Goal: Information Seeking & Learning: Check status

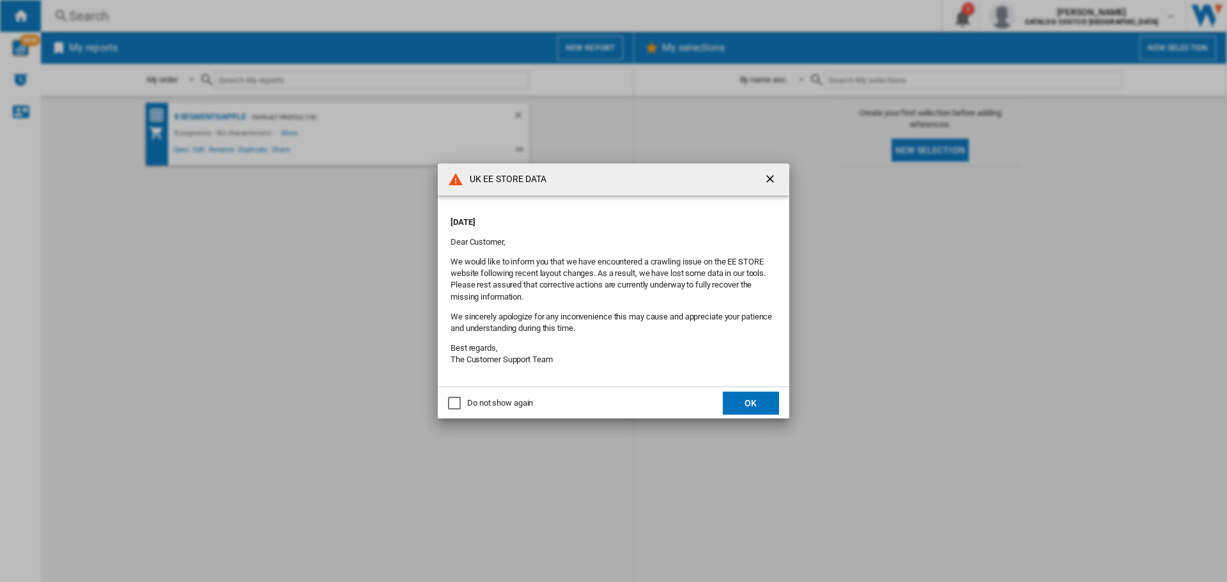
click at [746, 394] on button "OK" at bounding box center [751, 403] width 56 height 23
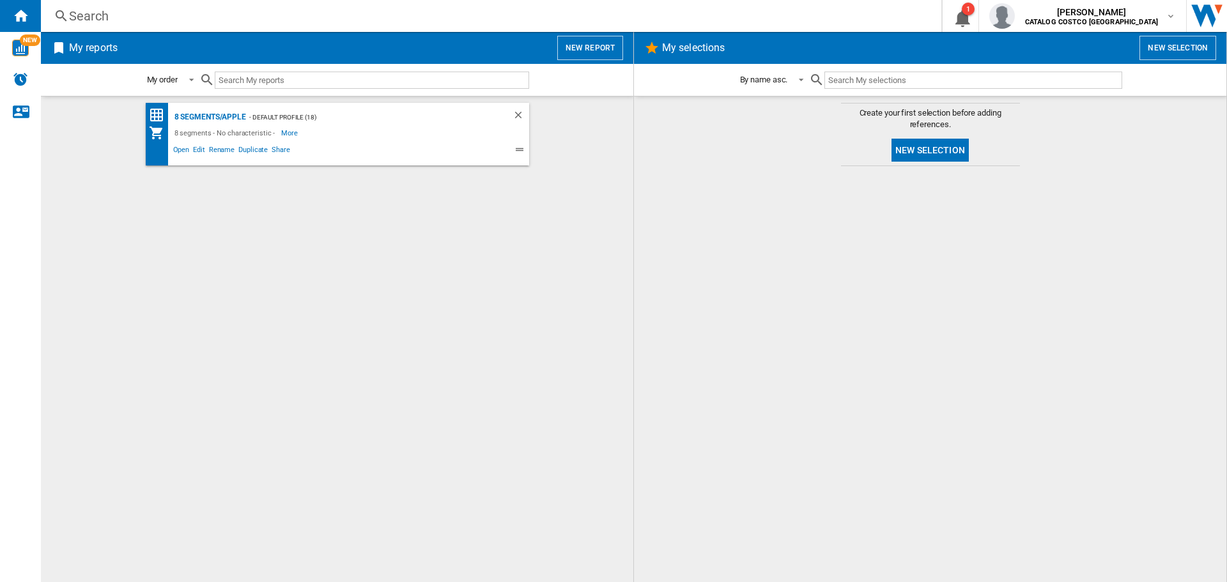
click at [189, 17] on div "Search" at bounding box center [488, 16] width 839 height 18
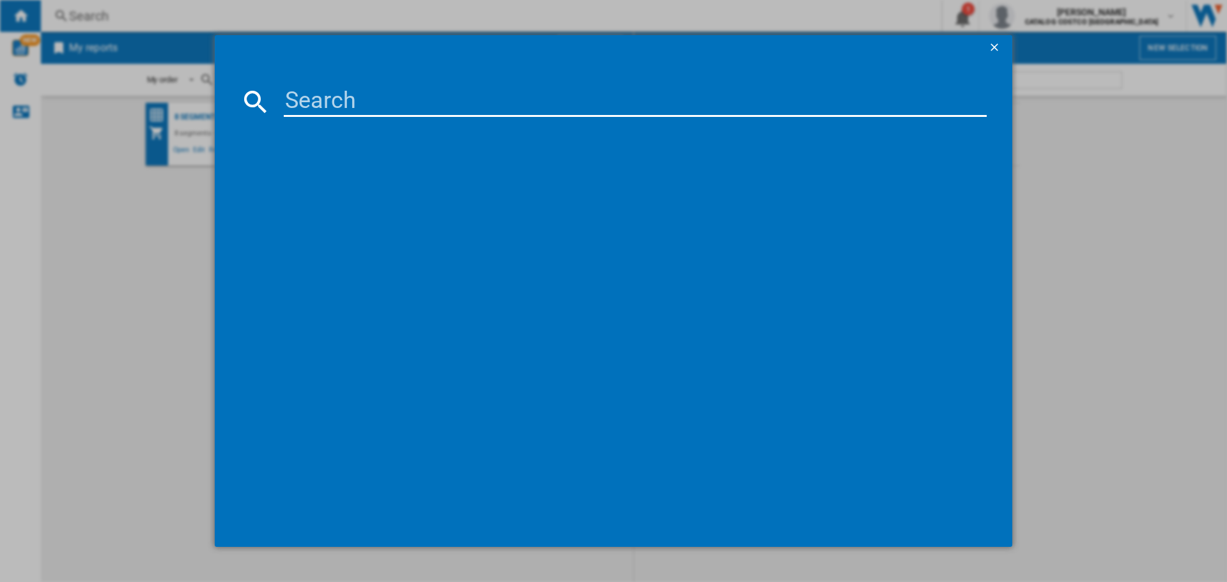
click at [324, 102] on input at bounding box center [635, 101] width 703 height 31
paste input "LS49C950UAUXXU"
type input "LS49C950UAUXXU"
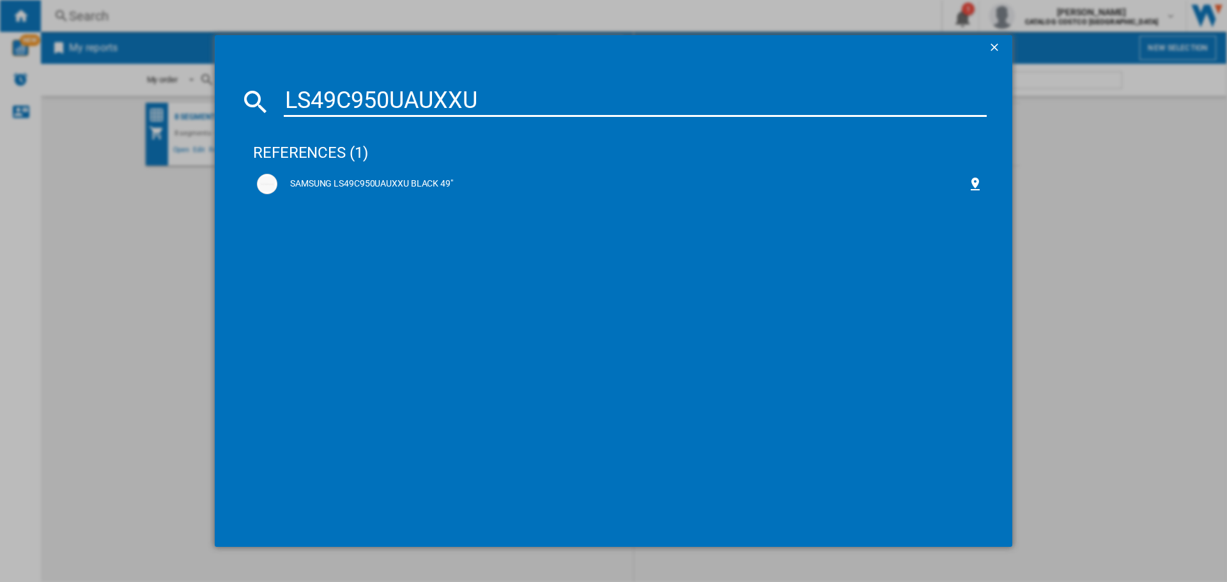
click at [267, 256] on div "references (1) SAMSUNG LS49C950UAUXXU BLACK 49"" at bounding box center [620, 322] width 734 height 399
click at [353, 185] on div "SAMSUNG LS49C950UAUXXU BLACK 49"" at bounding box center [622, 184] width 690 height 13
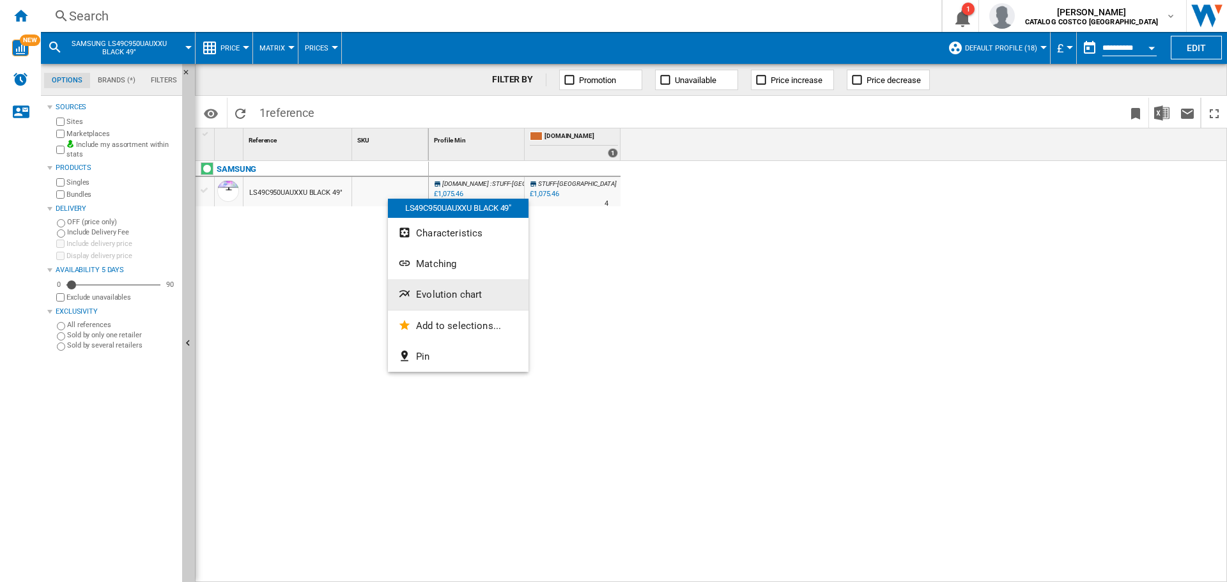
click at [461, 296] on span "Evolution chart" at bounding box center [449, 295] width 66 height 12
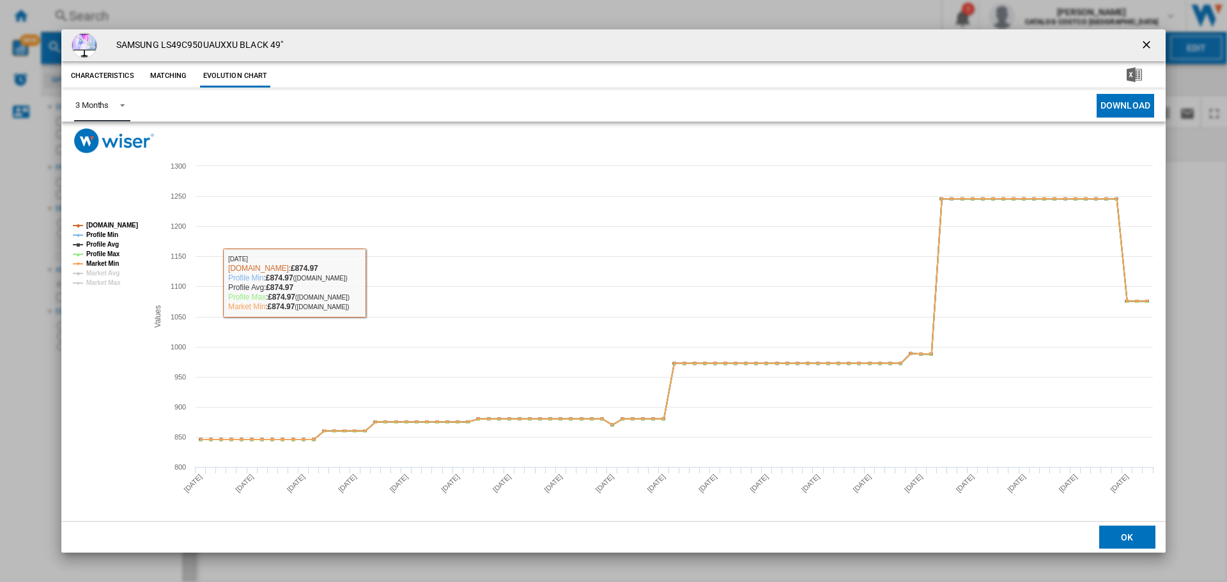
click at [108, 105] on div "3 Months" at bounding box center [91, 105] width 33 height 10
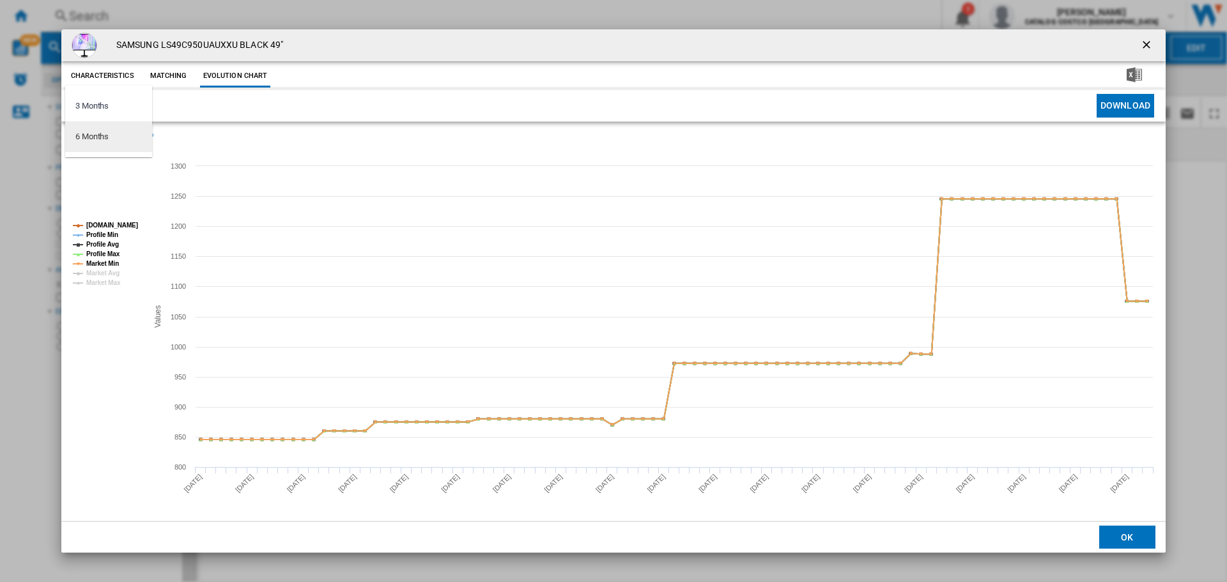
click at [119, 139] on md-option "6 Months" at bounding box center [108, 136] width 87 height 31
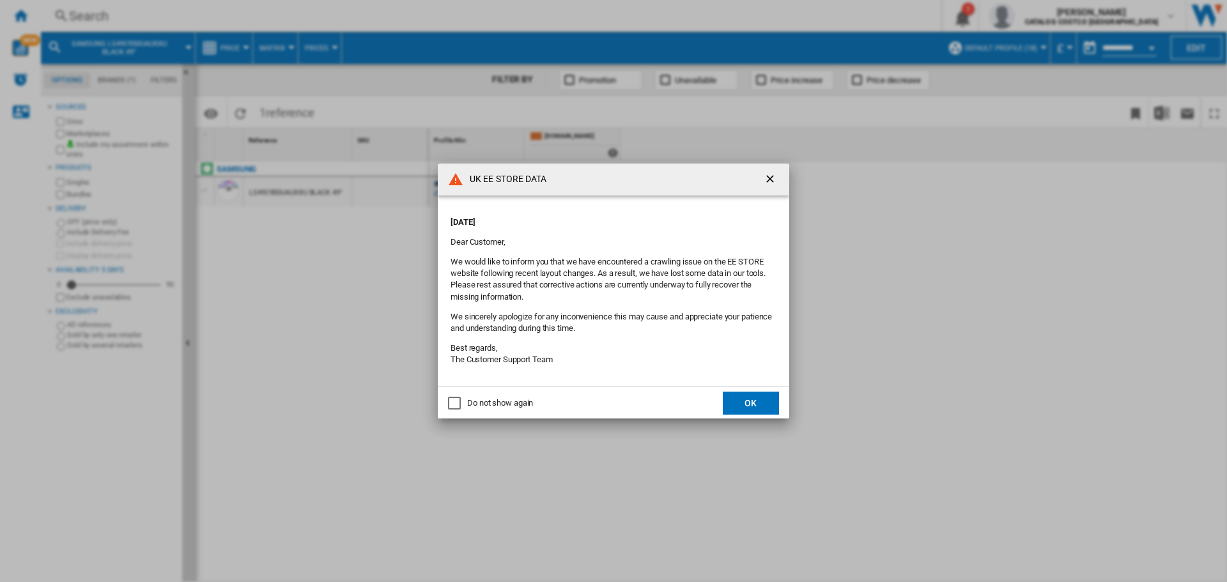
click at [745, 393] on button "OK" at bounding box center [751, 403] width 56 height 23
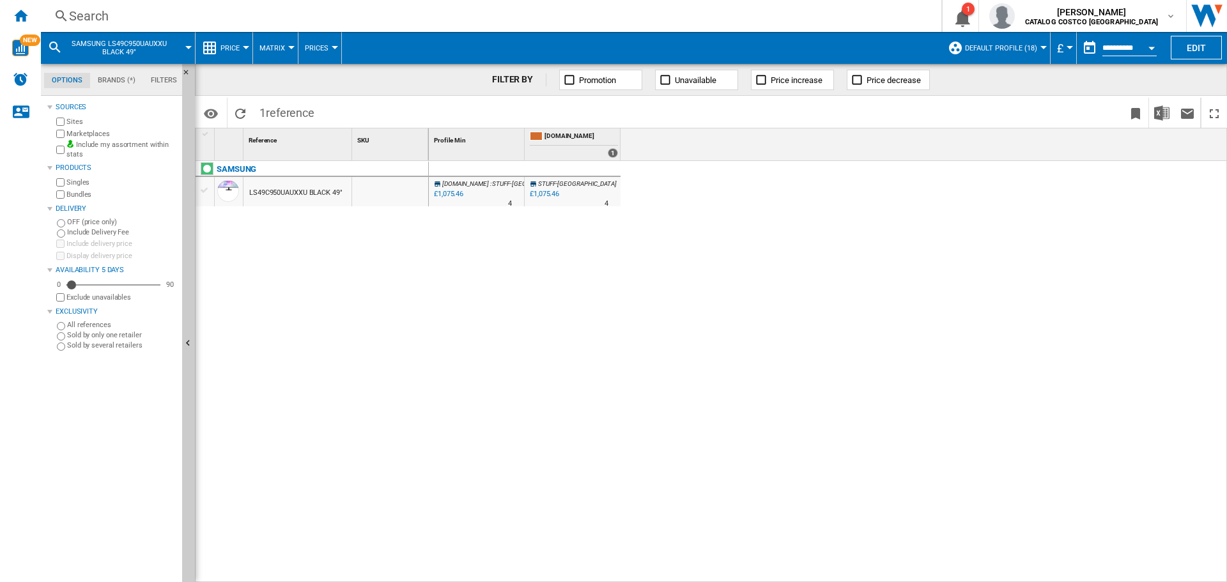
drag, startPoint x: 374, startPoint y: 208, endPoint x: 387, endPoint y: 195, distance: 18.5
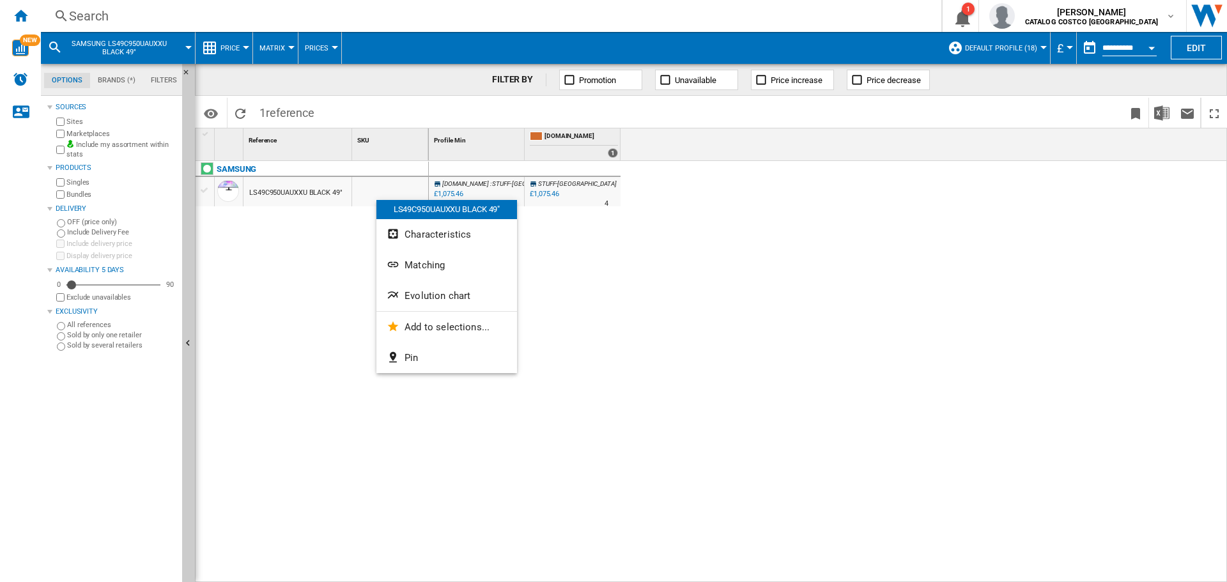
drag, startPoint x: 387, startPoint y: 194, endPoint x: 351, endPoint y: 218, distance: 43.8
click at [320, 272] on div at bounding box center [613, 291] width 1227 height 582
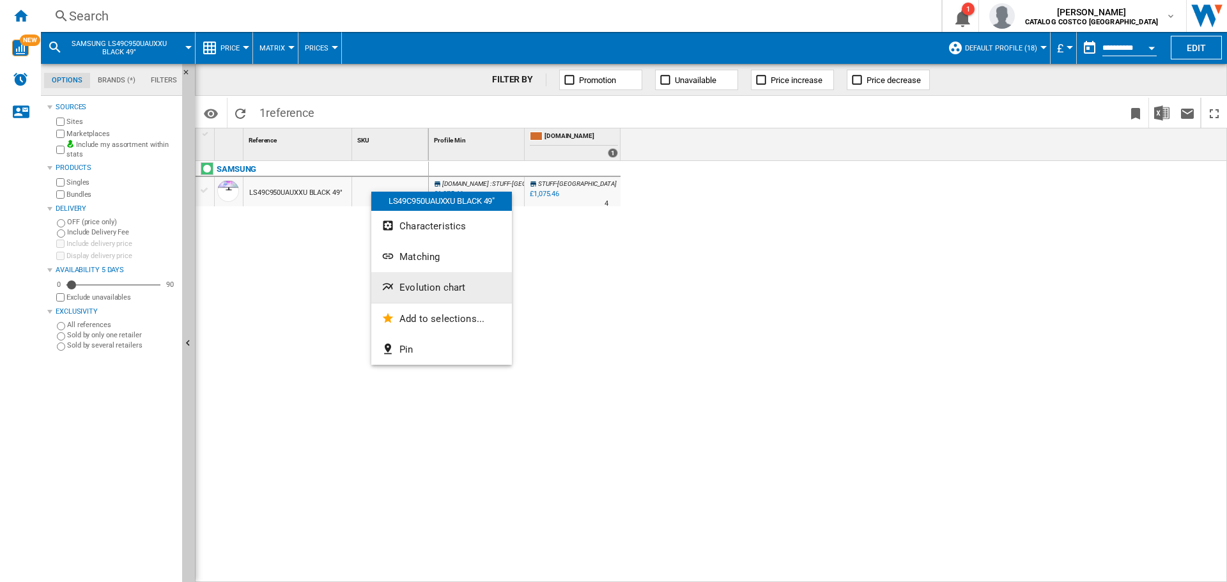
click at [436, 286] on span "Evolution chart" at bounding box center [432, 288] width 66 height 12
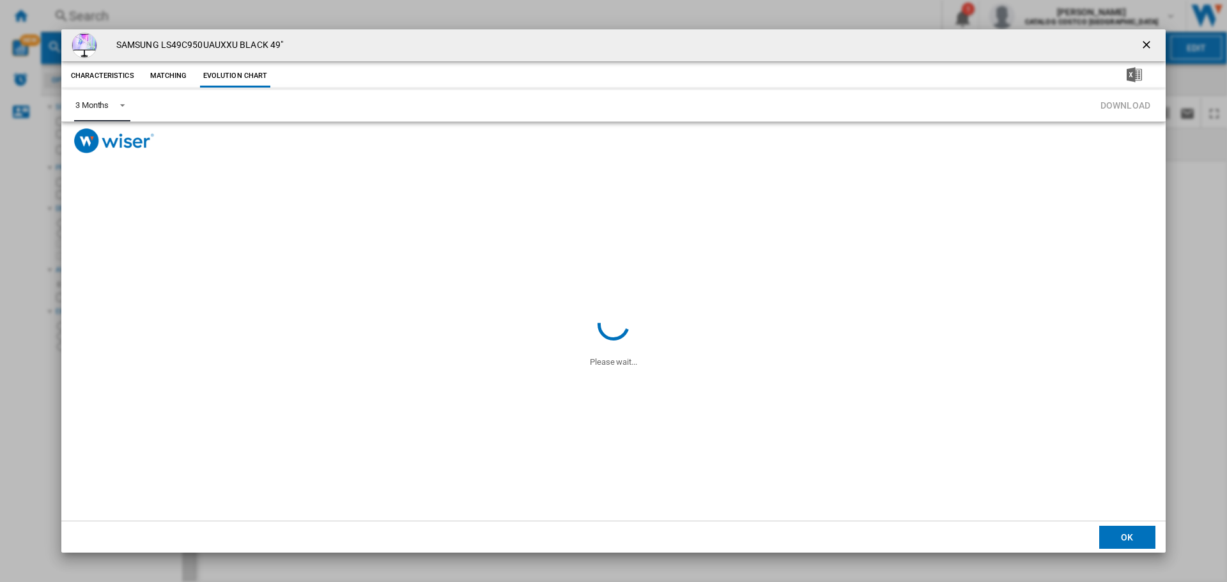
click at [115, 107] on span "Product popup" at bounding box center [118, 104] width 15 height 12
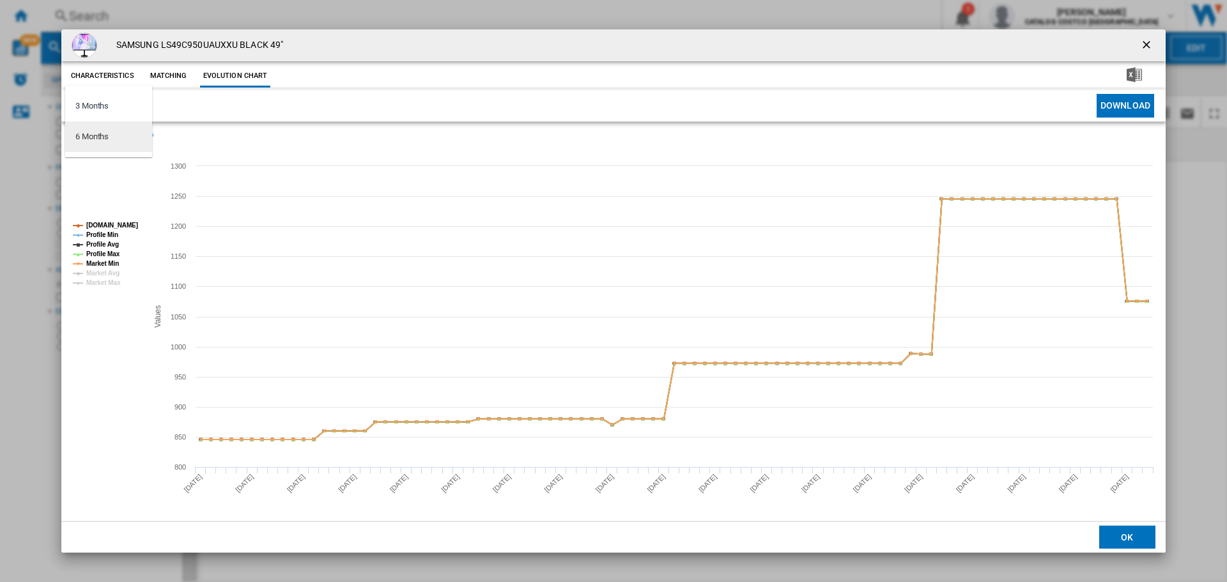
click at [116, 140] on md-option "6 Months" at bounding box center [108, 136] width 87 height 31
